Goal: Information Seeking & Learning: Learn about a topic

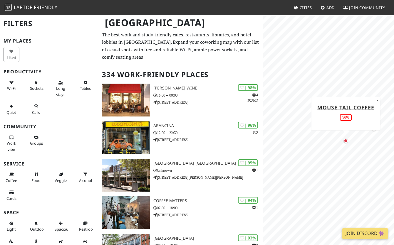
click at [346, 140] on div "Map marker" at bounding box center [346, 141] width 4 height 4
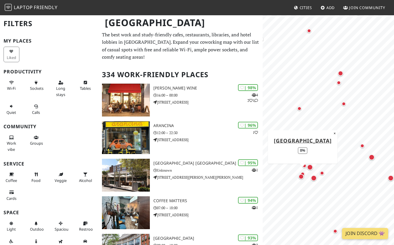
click at [302, 171] on div "Map marker" at bounding box center [302, 174] width 7 height 7
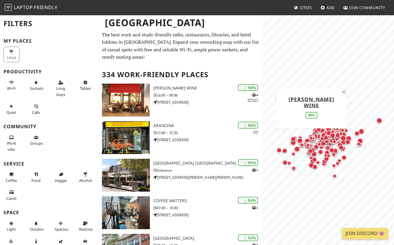
click at [341, 95] on button "×" at bounding box center [344, 92] width 6 height 6
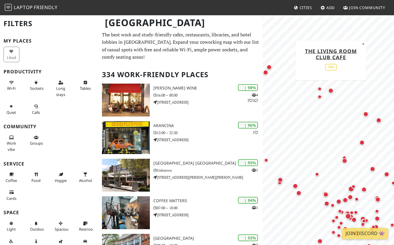
click at [332, 91] on div "Map marker" at bounding box center [330, 90] width 5 height 5
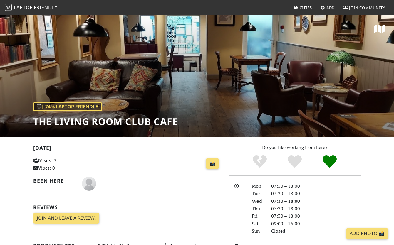
click at [69, 116] on h1 "The Living Room Club Cafe" at bounding box center [105, 121] width 145 height 11
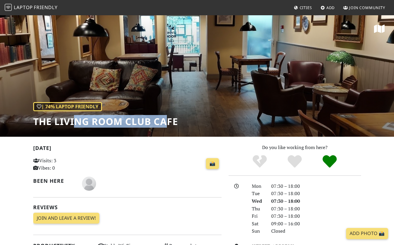
drag, startPoint x: 73, startPoint y: 115, endPoint x: 166, endPoint y: 115, distance: 93.2
click at [167, 116] on h1 "The Living Room Club Cafe" at bounding box center [105, 121] width 145 height 11
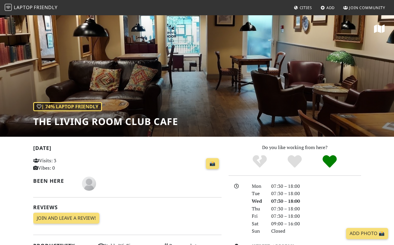
click at [166, 115] on div "| 74% Laptop Friendly The Living Room Club Cafe" at bounding box center [105, 114] width 145 height 25
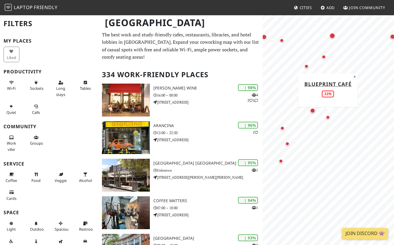
click at [329, 118] on div "Map marker" at bounding box center [328, 117] width 4 height 4
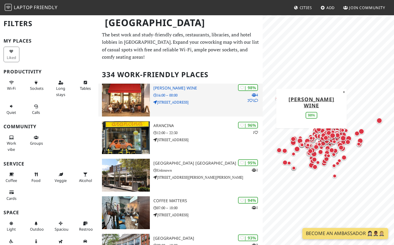
click at [179, 100] on p "305 Westbourne Grove" at bounding box center [208, 103] width 110 height 6
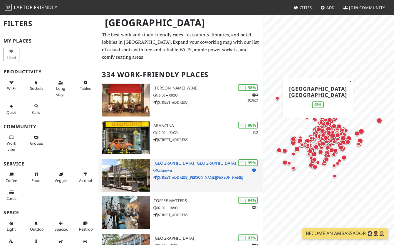
click at [132, 163] on img at bounding box center [126, 175] width 48 height 33
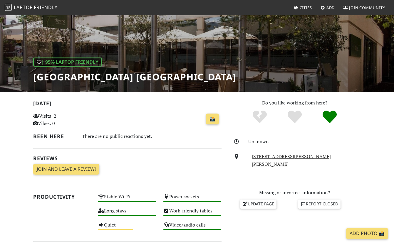
scroll to position [74, 0]
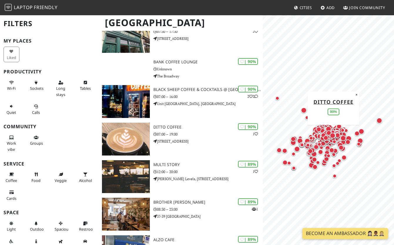
scroll to position [379, 0]
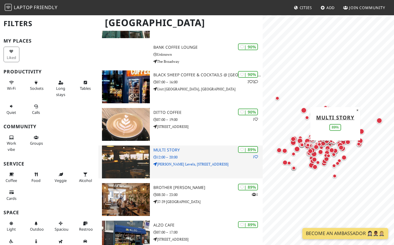
click at [124, 155] on img at bounding box center [126, 162] width 48 height 33
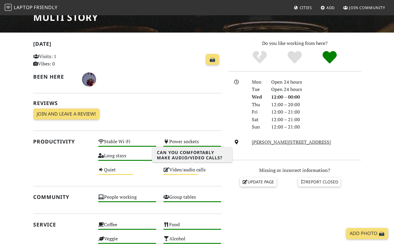
scroll to position [59, 0]
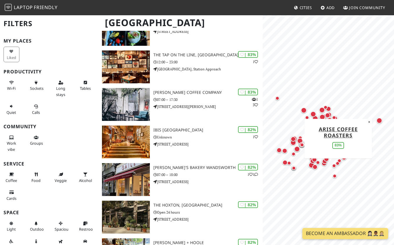
scroll to position [1482, 0]
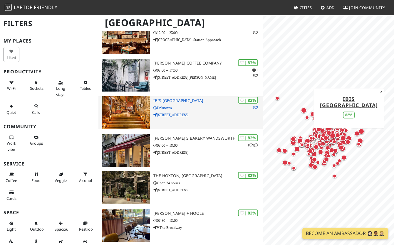
click at [125, 108] on img at bounding box center [126, 112] width 48 height 33
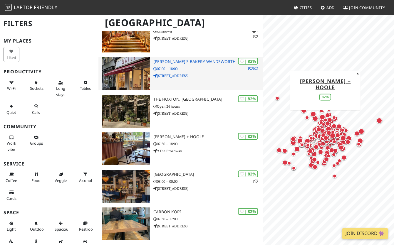
scroll to position [1562, 0]
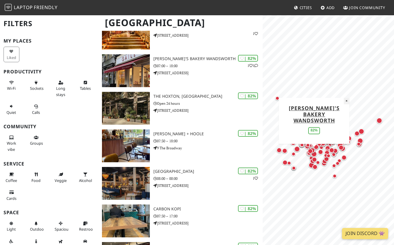
click at [345, 104] on button "×" at bounding box center [347, 101] width 6 height 6
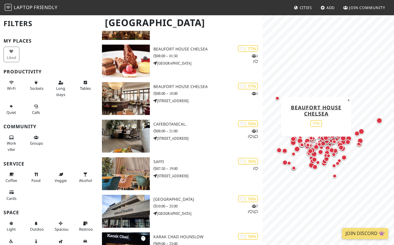
scroll to position [2985, 0]
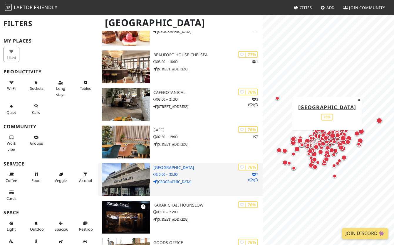
click at [140, 167] on img at bounding box center [126, 179] width 48 height 33
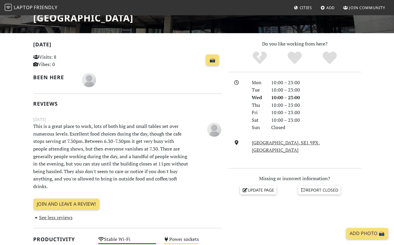
scroll to position [186, 0]
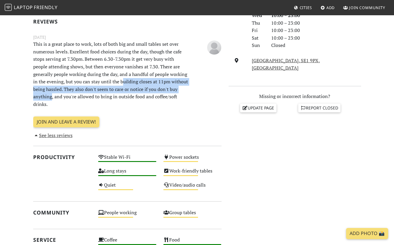
drag, startPoint x: 108, startPoint y: 84, endPoint x: 182, endPoint y: 91, distance: 74.6
click at [183, 91] on p "This is a great place to work, lots of both big and small tables set over numer…" at bounding box center [111, 75] width 163 height 68
click at [182, 91] on p "This is a great place to work, lots of both big and small tables set over numer…" at bounding box center [111, 75] width 163 height 68
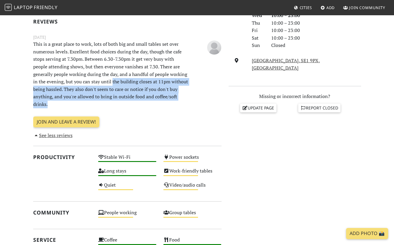
drag, startPoint x: 98, startPoint y: 79, endPoint x: 170, endPoint y: 96, distance: 74.6
click at [170, 96] on p "This is a great place to work, lots of both big and small tables set over numer…" at bounding box center [111, 75] width 163 height 68
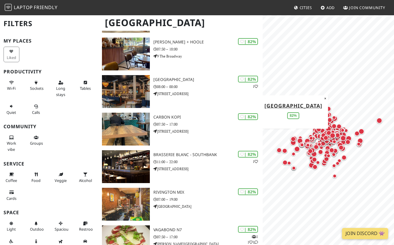
scroll to position [1655, 0]
